Goal: Task Accomplishment & Management: Manage account settings

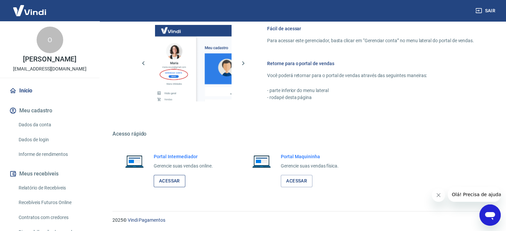
click at [172, 183] on link "Acessar" at bounding box center [170, 181] width 32 height 12
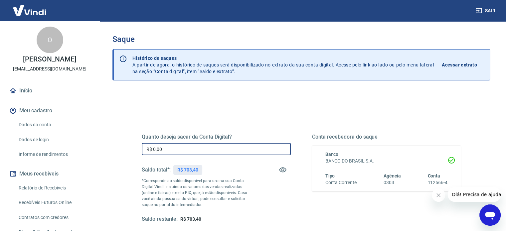
drag, startPoint x: 181, startPoint y: 154, endPoint x: 22, endPoint y: 120, distance: 162.8
click at [47, 122] on div "Sair O Odirlei Lopes yapay@nathallymaquinas.com.br Início Meu cadastro Dados da…" at bounding box center [253, 115] width 506 height 231
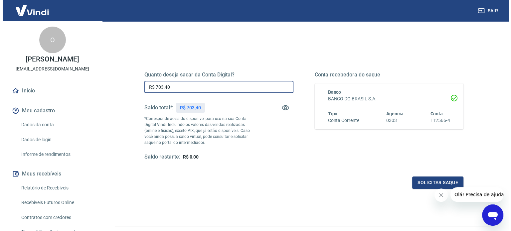
scroll to position [97, 0]
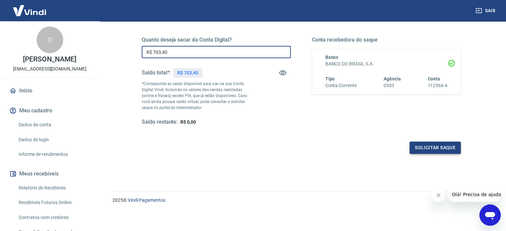
type input "R$ 703,40"
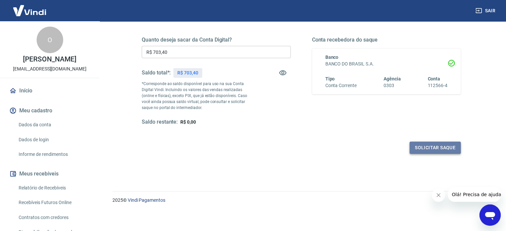
click at [425, 152] on button "Solicitar saque" at bounding box center [434, 148] width 51 height 12
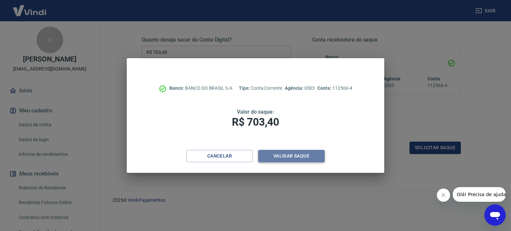
click at [286, 153] on button "Validar saque" at bounding box center [291, 156] width 66 height 12
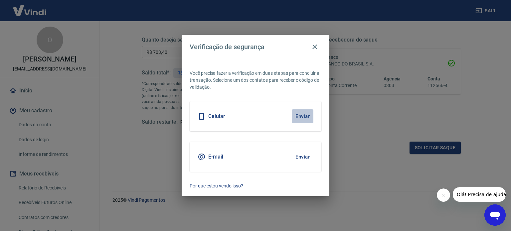
click at [303, 114] on button "Enviar" at bounding box center [302, 116] width 22 height 14
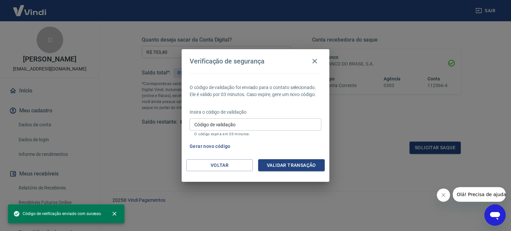
click at [257, 126] on input "Código de validação" at bounding box center [255, 124] width 132 height 12
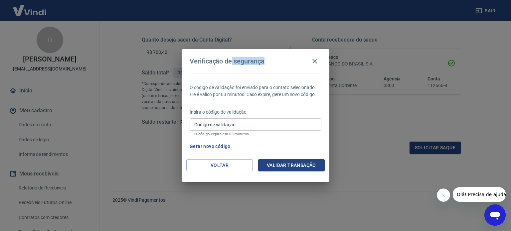
drag, startPoint x: 231, startPoint y: 64, endPoint x: 282, endPoint y: 65, distance: 50.2
click at [282, 65] on div "Verificação de segurança" at bounding box center [255, 61] width 132 height 13
click at [225, 133] on p "O código expira em 03 minutos." at bounding box center [255, 134] width 122 height 4
click at [224, 125] on input "Código de validação" at bounding box center [255, 124] width 132 height 12
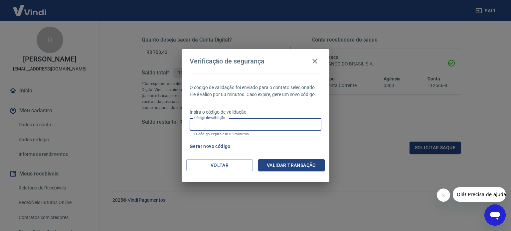
click at [218, 127] on input "Código de validação" at bounding box center [255, 124] width 132 height 12
click at [218, 125] on input "Código de validação" at bounding box center [255, 124] width 132 height 12
click at [217, 126] on input "Código de validação" at bounding box center [255, 124] width 132 height 12
type input "584825"
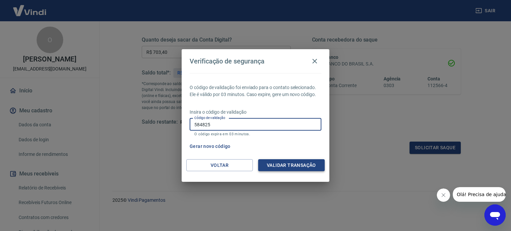
click at [289, 167] on button "Validar transação" at bounding box center [291, 165] width 66 height 12
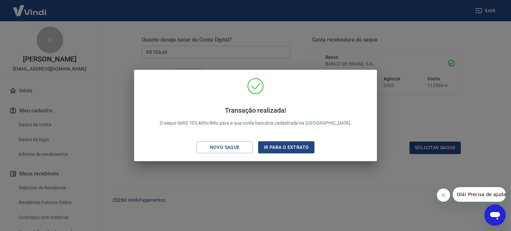
click at [427, 52] on div "Transação realizada! O saque de R$ 703,40 foi feito para a sua conta bancária c…" at bounding box center [255, 115] width 511 height 231
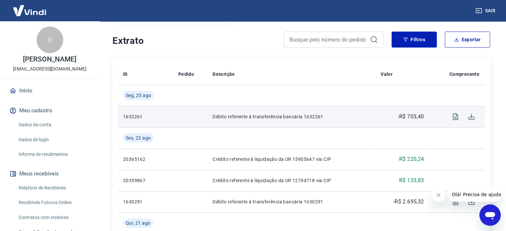
scroll to position [133, 0]
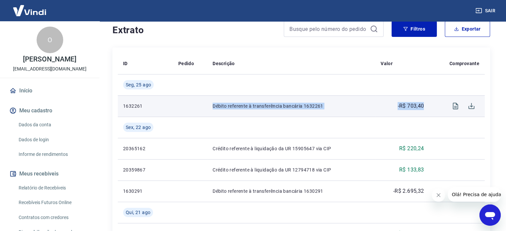
drag, startPoint x: 197, startPoint y: 105, endPoint x: 425, endPoint y: 108, distance: 228.4
click at [425, 108] on tr "1632261 Débito referente à transferência bancária 1632261 -R$ 703,40" at bounding box center [301, 105] width 367 height 21
click at [240, 99] on td "Débito referente à transferência bancária 1632261" at bounding box center [291, 105] width 168 height 21
click at [148, 101] on td "1632261" at bounding box center [145, 105] width 55 height 21
drag, startPoint x: 136, startPoint y: 92, endPoint x: 426, endPoint y: 109, distance: 291.0
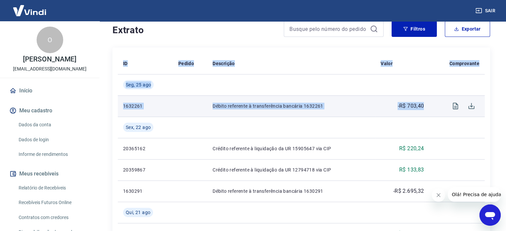
click at [318, 102] on td "Débito referente à transferência bancária 1632261" at bounding box center [291, 105] width 168 height 21
click at [309, 109] on td "Débito referente à transferência bancária 1632261" at bounding box center [291, 105] width 168 height 21
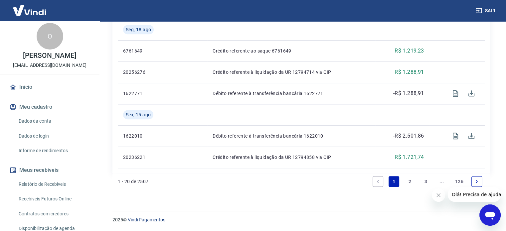
scroll to position [0, 0]
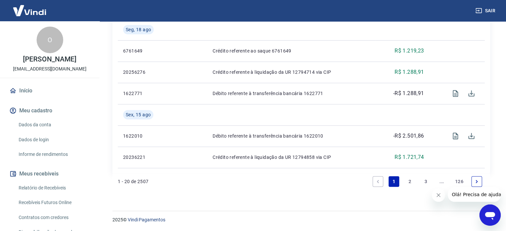
click at [40, 89] on link "Início" at bounding box center [49, 90] width 83 height 15
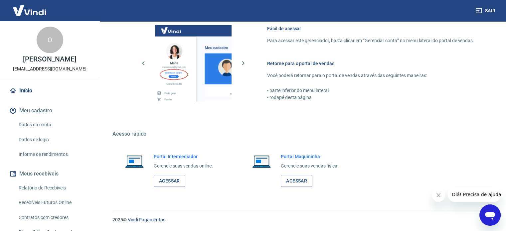
scroll to position [293, 0]
click at [162, 177] on link "Acessar" at bounding box center [170, 181] width 32 height 12
